Goal: Information Seeking & Learning: Learn about a topic

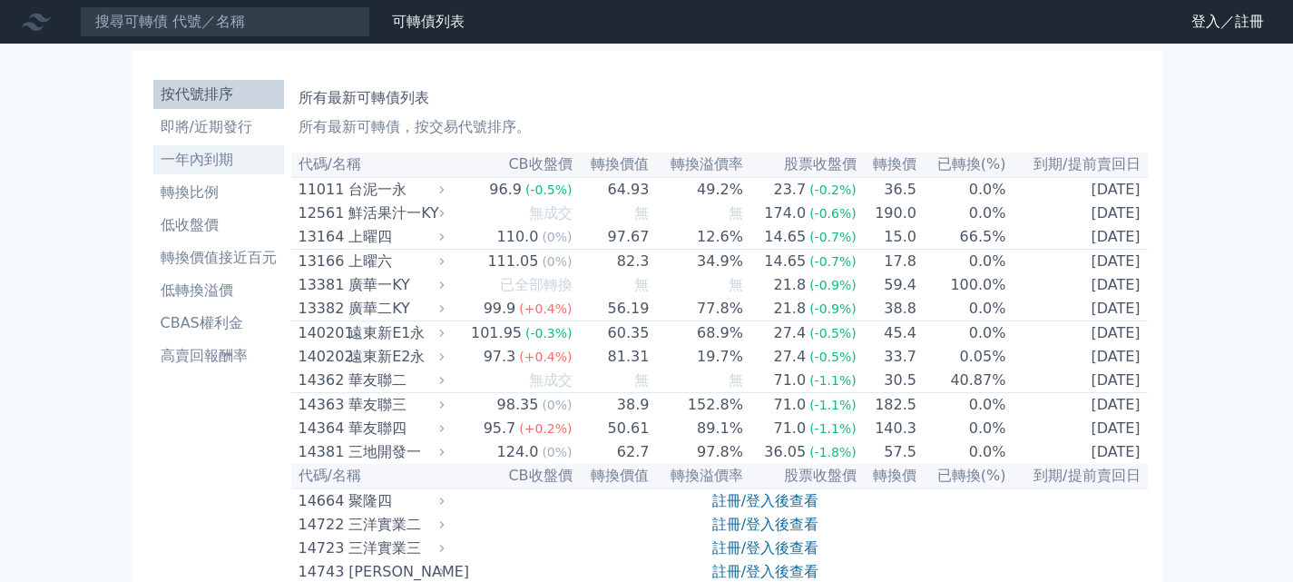
drag, startPoint x: 182, startPoint y: 158, endPoint x: 203, endPoint y: 160, distance: 20.9
click at [182, 158] on li "一年內到期" at bounding box center [218, 160] width 131 height 22
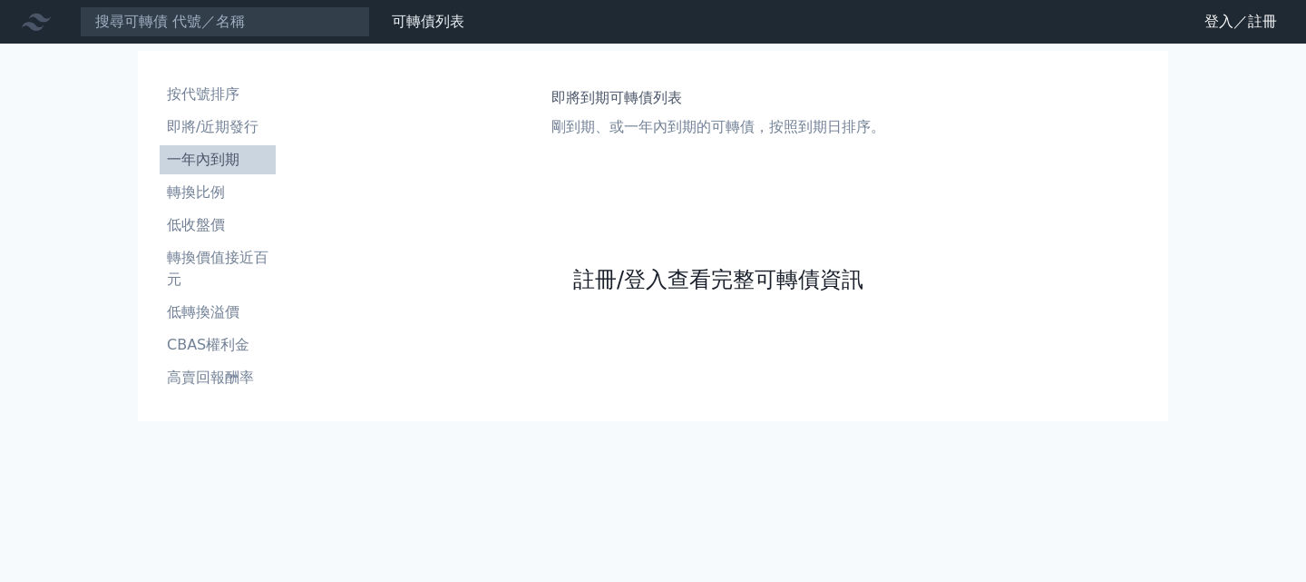
click at [639, 288] on link "註冊/登入查看完整可轉債資訊" at bounding box center [718, 279] width 290 height 29
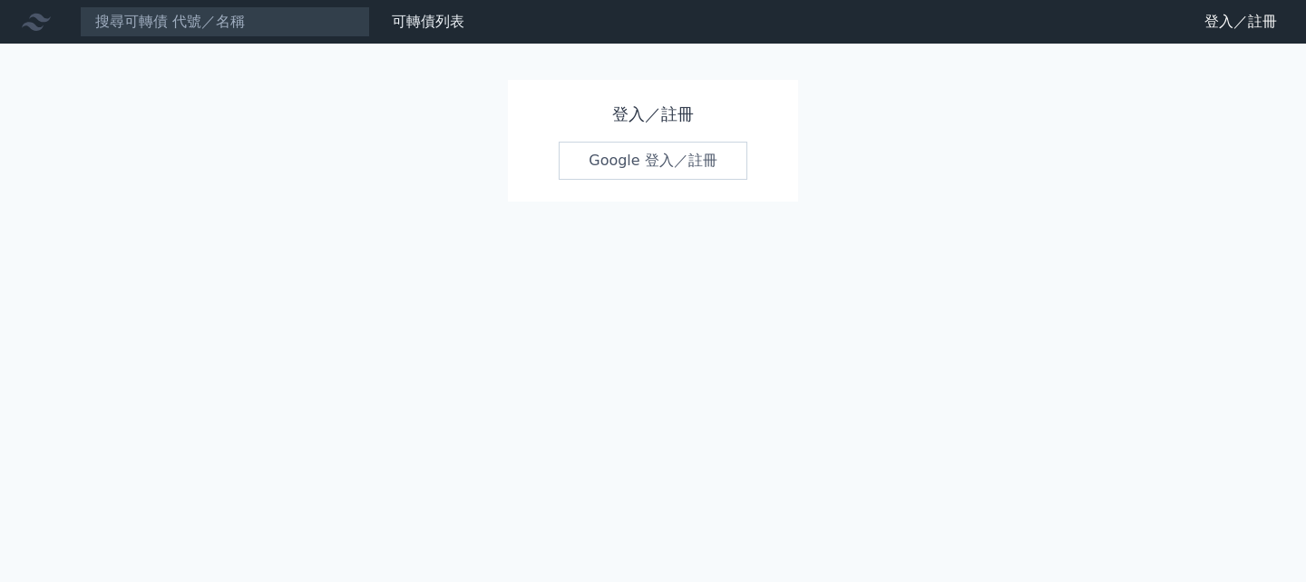
click at [604, 158] on link "Google 登入／註冊" at bounding box center [653, 161] width 189 height 38
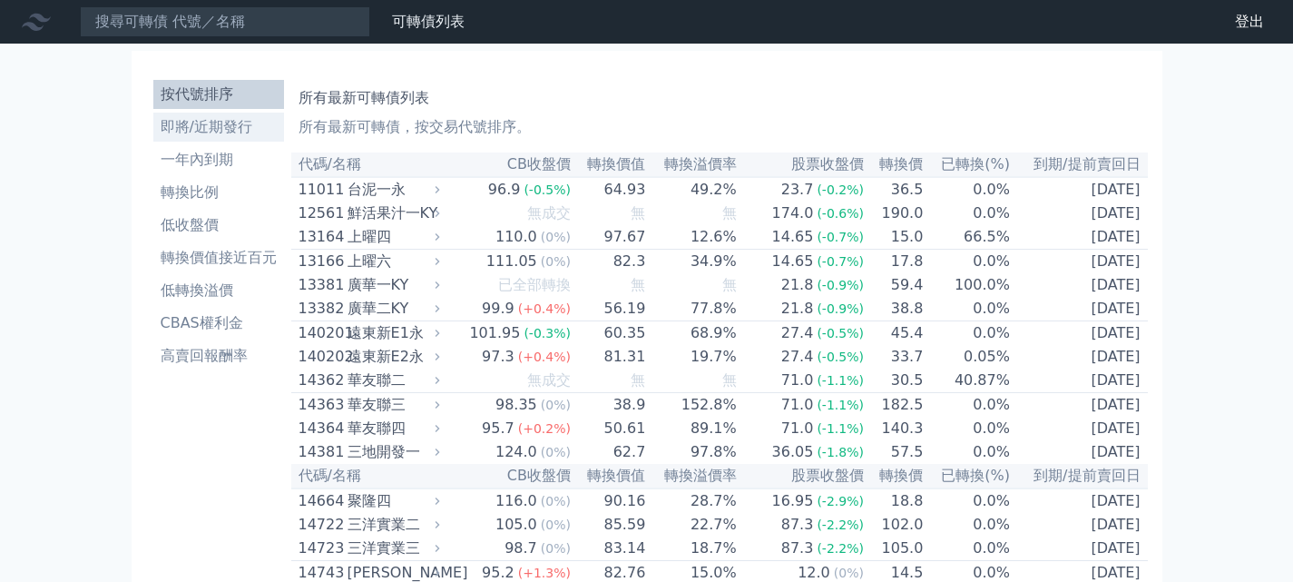
click at [224, 132] on li "即將/近期發行" at bounding box center [218, 127] width 131 height 22
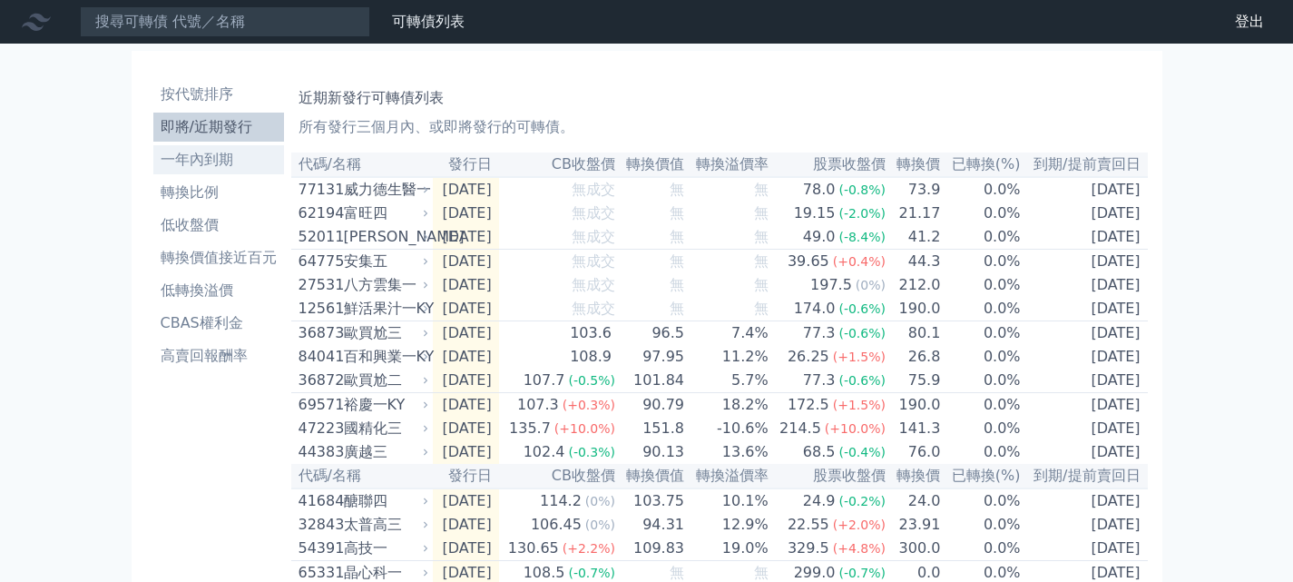
click at [199, 161] on li "一年內到期" at bounding box center [218, 160] width 131 height 22
